Goal: Use online tool/utility: Utilize a website feature to perform a specific function

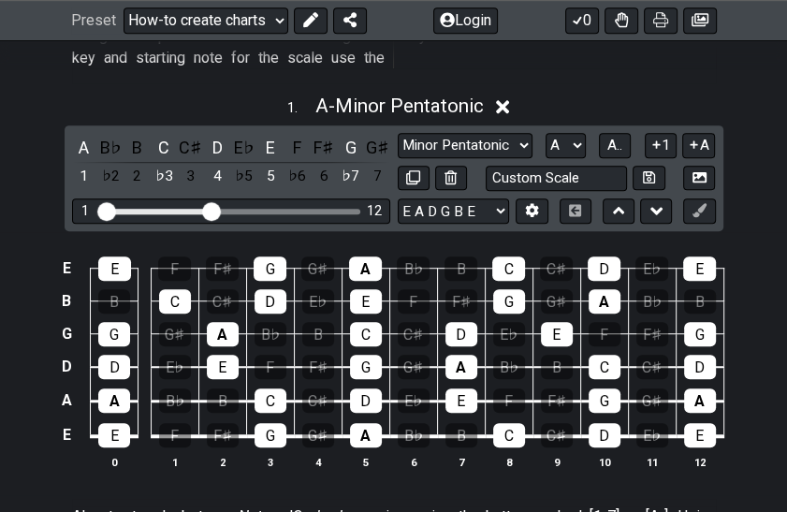
scroll to position [562, 0]
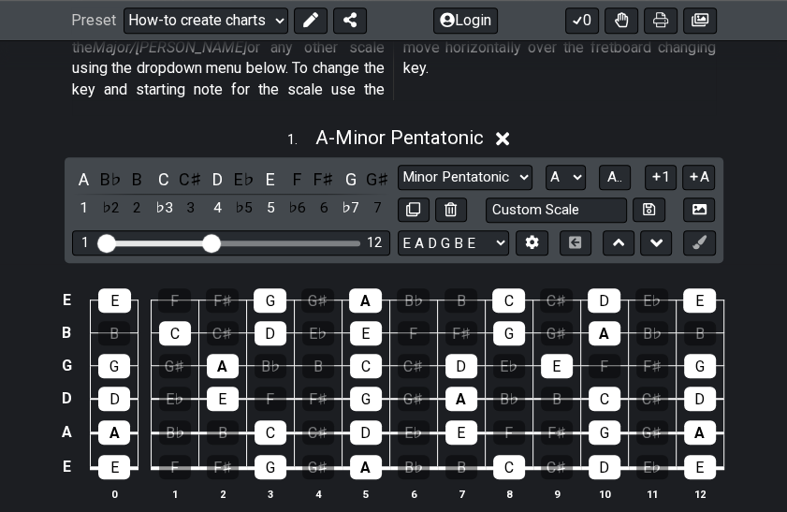
click at [151, 68] on p "There are a lot of predefined scales in #fretflip availble. Try change Minor Pe…" at bounding box center [394, 47] width 644 height 105
click at [111, 241] on input "Visible fret range" at bounding box center [231, 241] width 266 height 0
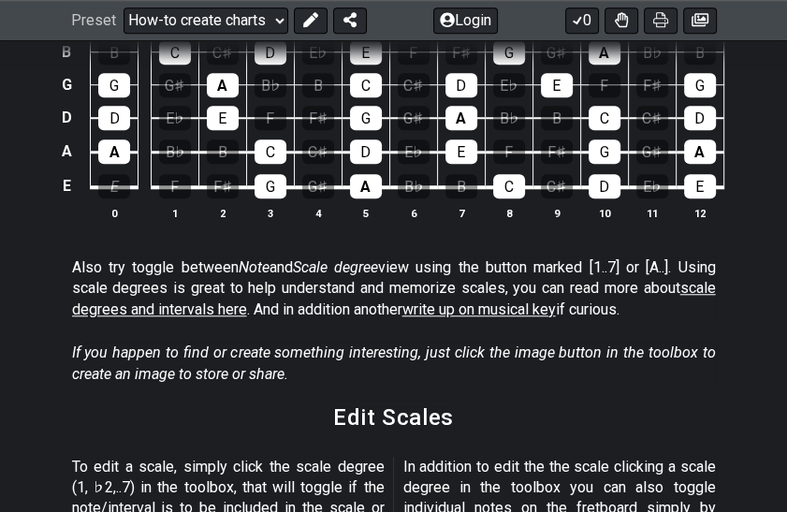
click at [121, 174] on div "E" at bounding box center [114, 186] width 32 height 24
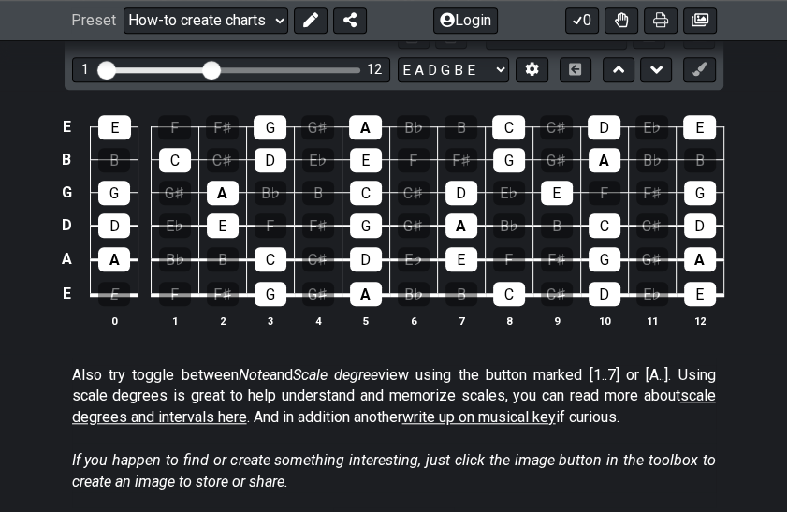
scroll to position [655, 0]
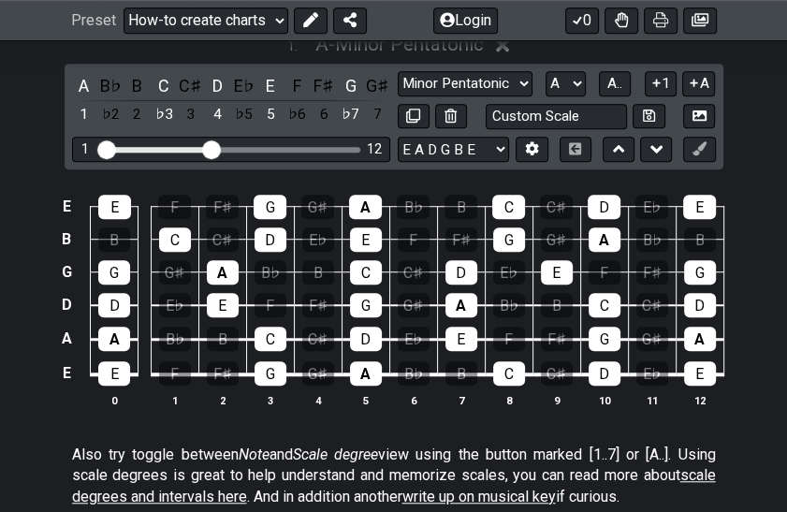
click at [127, 361] on div "E" at bounding box center [114, 373] width 32 height 24
click at [21, 289] on div "E E F F♯ G G♯ A B♭ B C C♯ D E♭ E B B C C♯ D E♭ E F F♯ G G♯ A B♭ B G G G♯ A B♭ B…" at bounding box center [393, 301] width 787 height 263
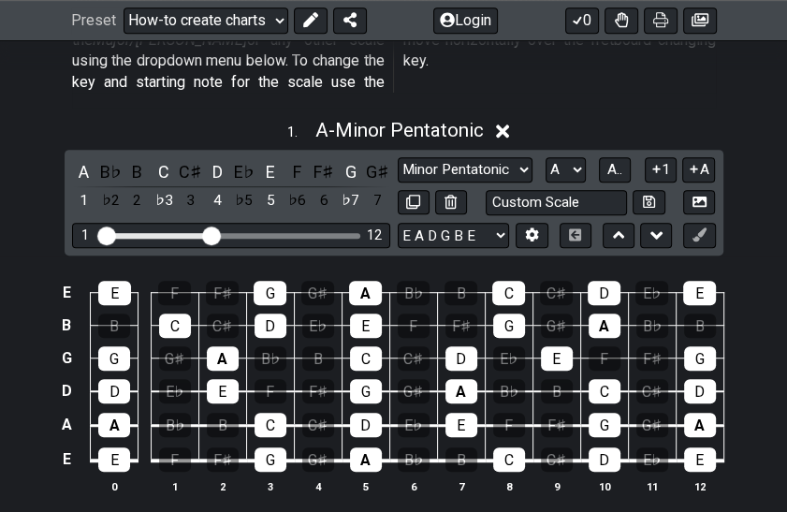
scroll to position [468, 0]
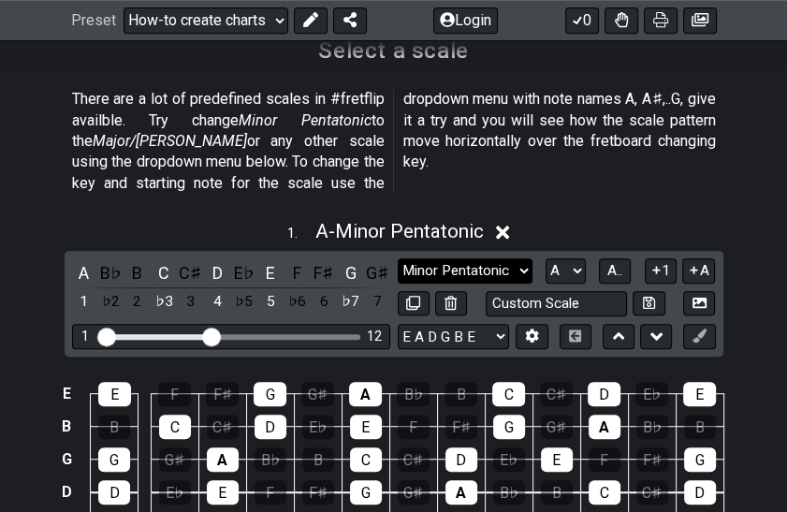
click at [524, 258] on select "Minor Pentatonic New Scale Minor Pentatonic Major Pentatonic Minor Blues Major …" at bounding box center [465, 270] width 135 height 25
click at [398, 258] on select "Minor Pentatonic New Scale Minor Pentatonic Major Pentatonic Minor Blues Major …" at bounding box center [465, 270] width 135 height 25
click at [575, 329] on icon at bounding box center [575, 335] width 14 height 12
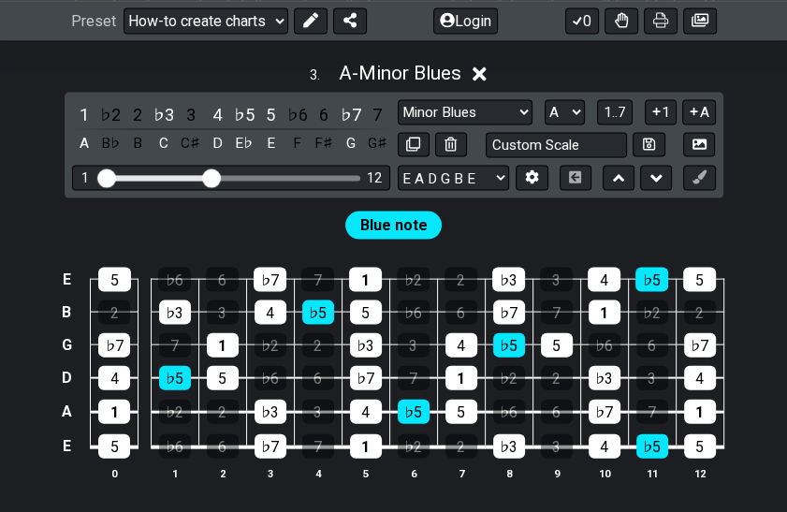
scroll to position [2059, 0]
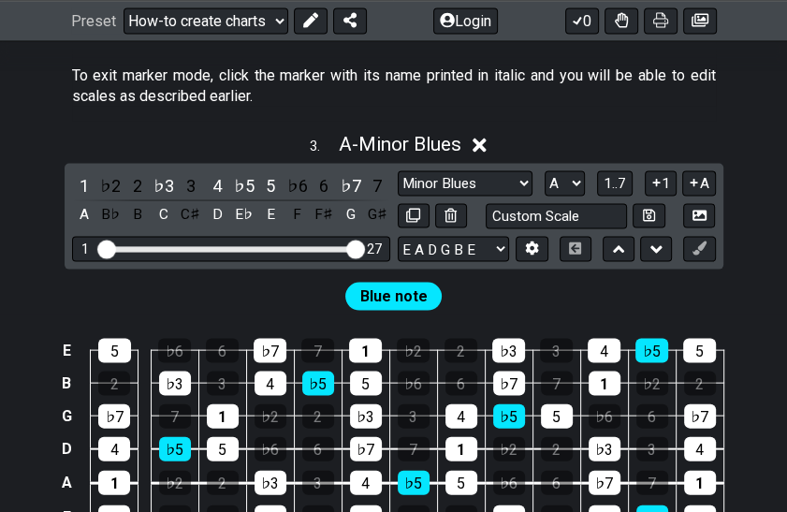
drag, startPoint x: 212, startPoint y: 224, endPoint x: 369, endPoint y: 218, distance: 156.4
click at [364, 248] on input "Visible fret range" at bounding box center [231, 248] width 266 height 0
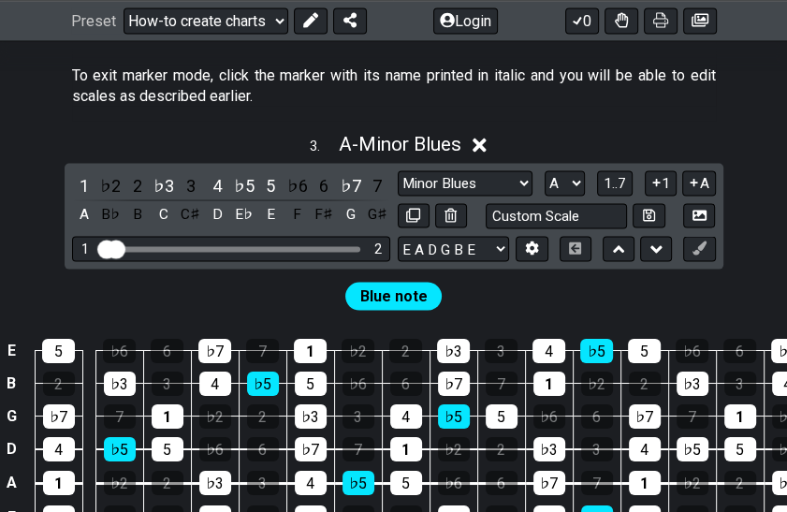
drag, startPoint x: 356, startPoint y: 224, endPoint x: 75, endPoint y: 223, distance: 280.8
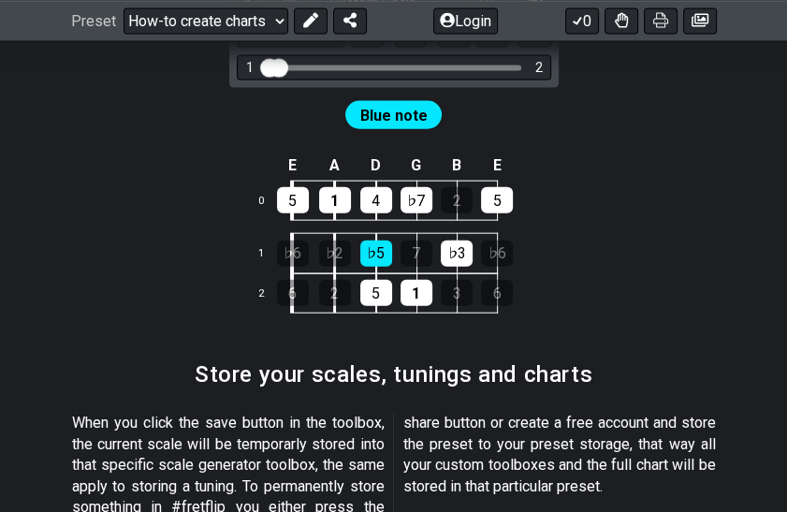
scroll to position [2246, 0]
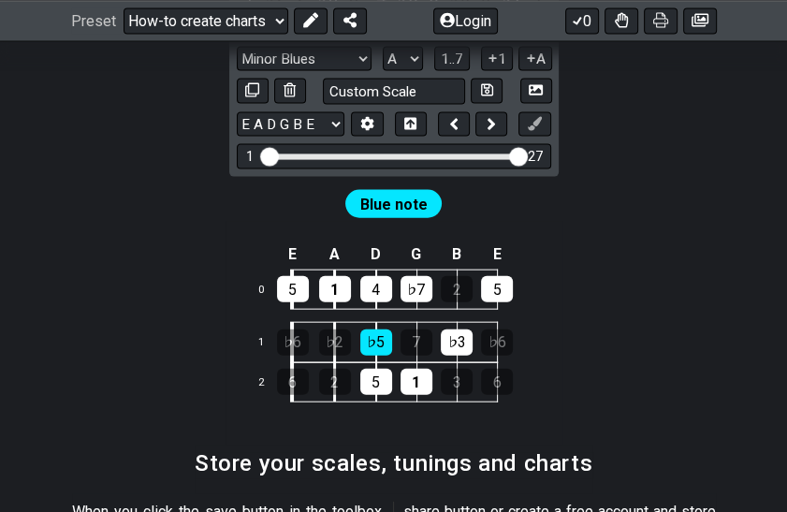
drag, startPoint x: 285, startPoint y: 135, endPoint x: 598, endPoint y: 132, distance: 313.5
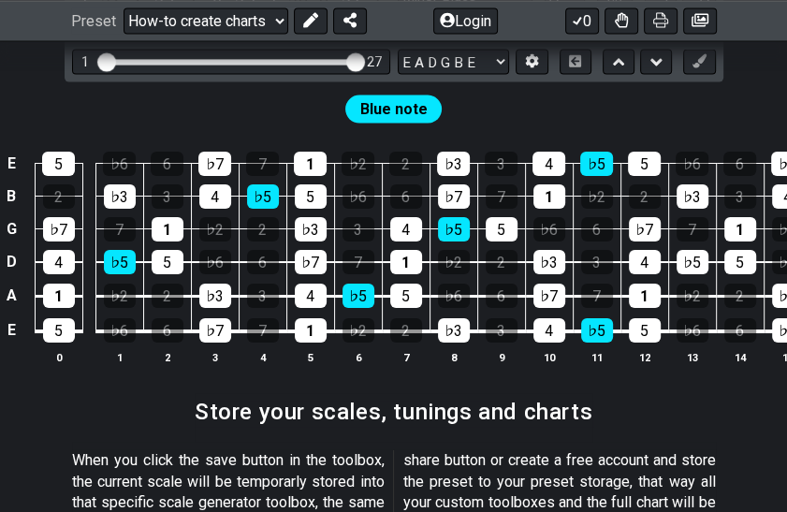
scroll to position [2152, 0]
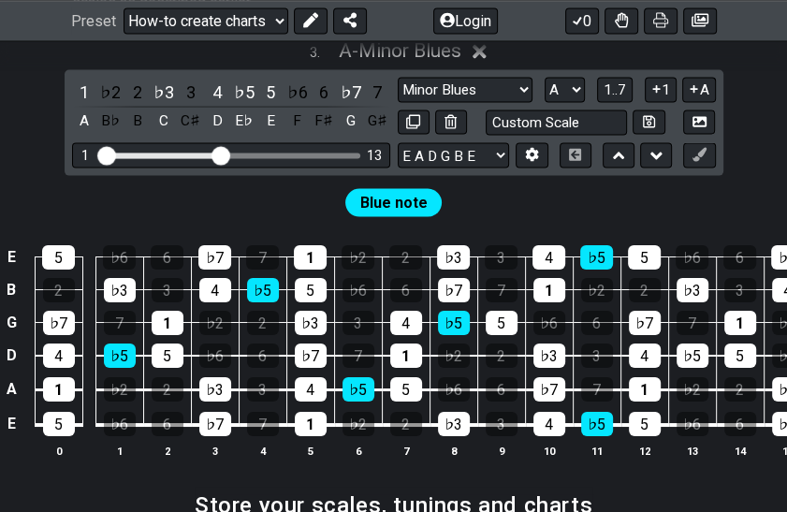
drag, startPoint x: 359, startPoint y: 138, endPoint x: 221, endPoint y: 148, distance: 138.9
click at [221, 154] on input "Visible fret range" at bounding box center [231, 154] width 266 height 0
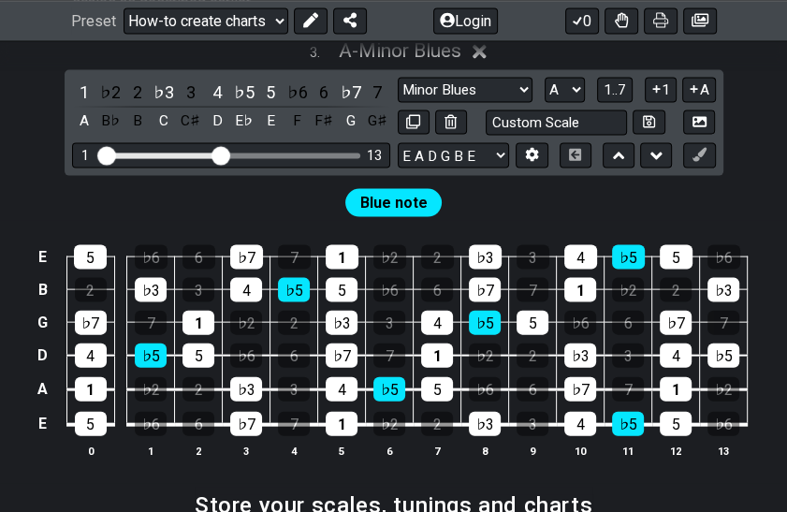
click at [529, 495] on h2 "Store your scales, tunings and charts" at bounding box center [394, 505] width 398 height 21
click at [618, 147] on icon at bounding box center [619, 156] width 12 height 19
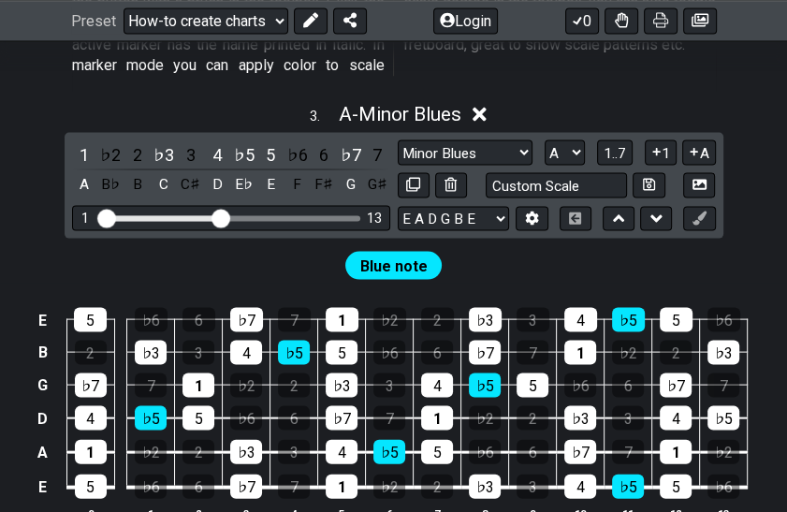
scroll to position [1992, 0]
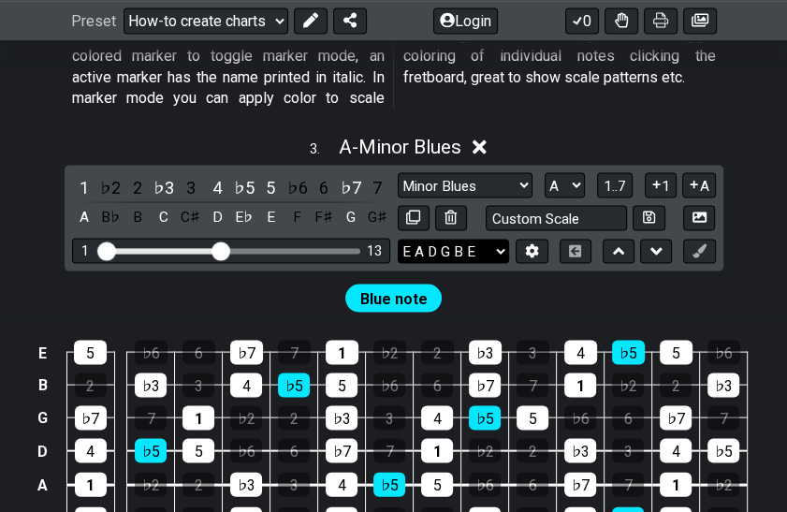
click at [490, 240] on select "E A D G B E E A D G B E E A D G B E B E A D F♯ B A D G C E A D A D G B E E♭ A♭ …" at bounding box center [453, 252] width 111 height 25
click at [498, 271] on div "Blue note" at bounding box center [393, 293] width 787 height 45
click at [387, 286] on span "Blue note" at bounding box center [393, 299] width 67 height 27
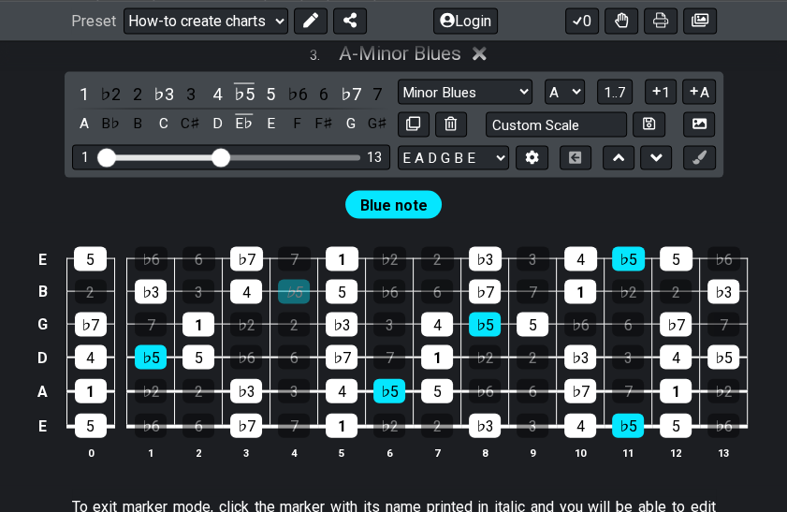
drag, startPoint x: 299, startPoint y: 261, endPoint x: 207, endPoint y: 196, distance: 113.5
click at [207, 196] on div "Blue note" at bounding box center [393, 200] width 787 height 45
click at [297, 280] on div "♭5" at bounding box center [294, 292] width 32 height 24
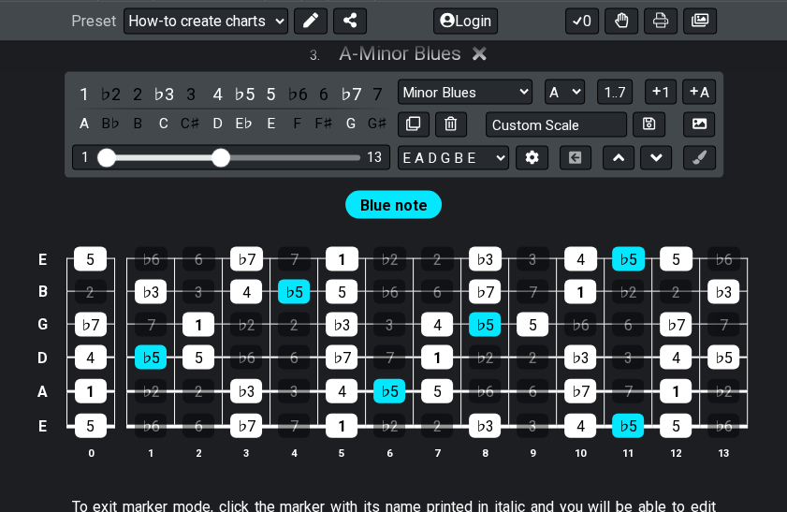
click at [285, 191] on div "Blue note" at bounding box center [393, 200] width 787 height 45
